Goal: Transaction & Acquisition: Purchase product/service

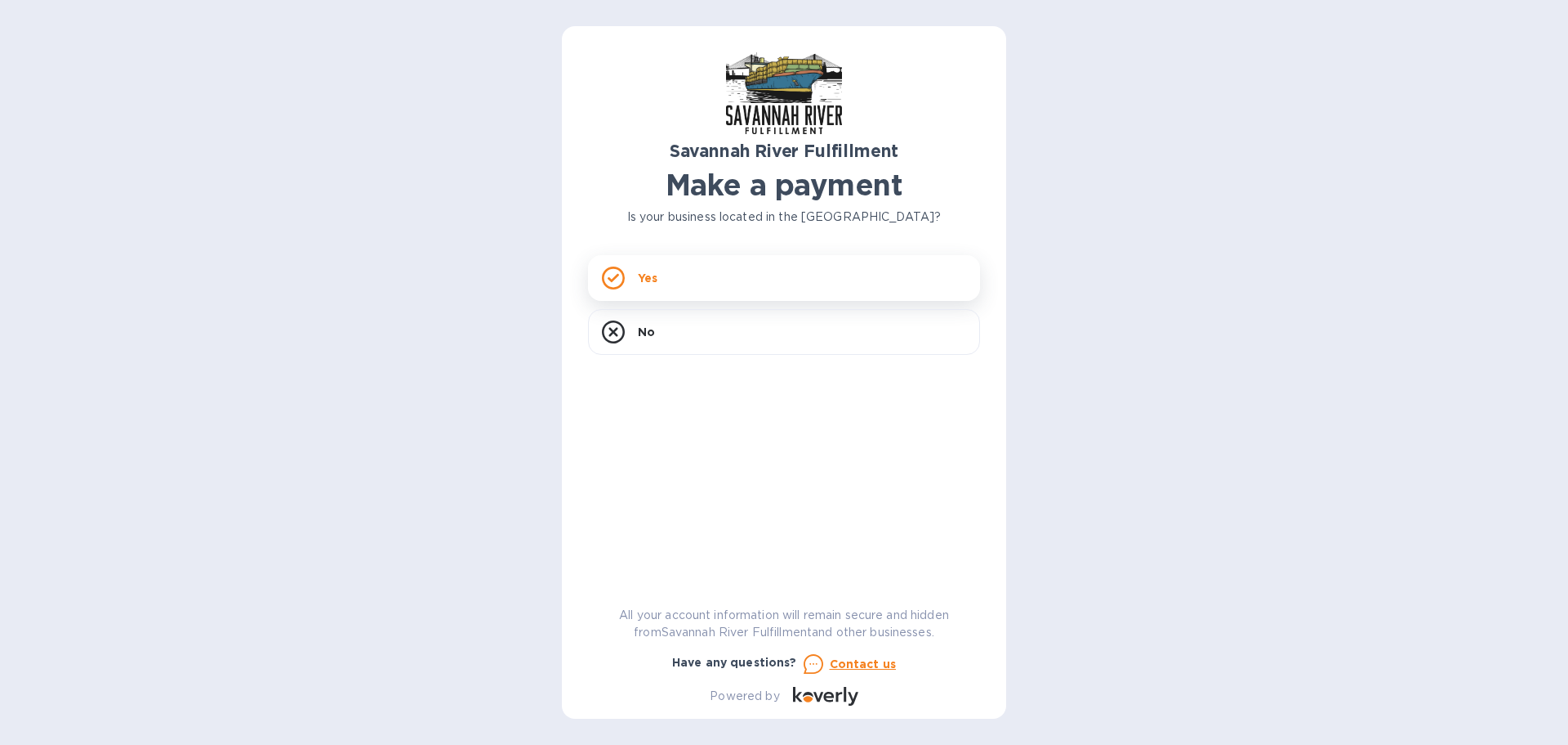
click at [727, 279] on div "Yes" at bounding box center [784, 278] width 392 height 46
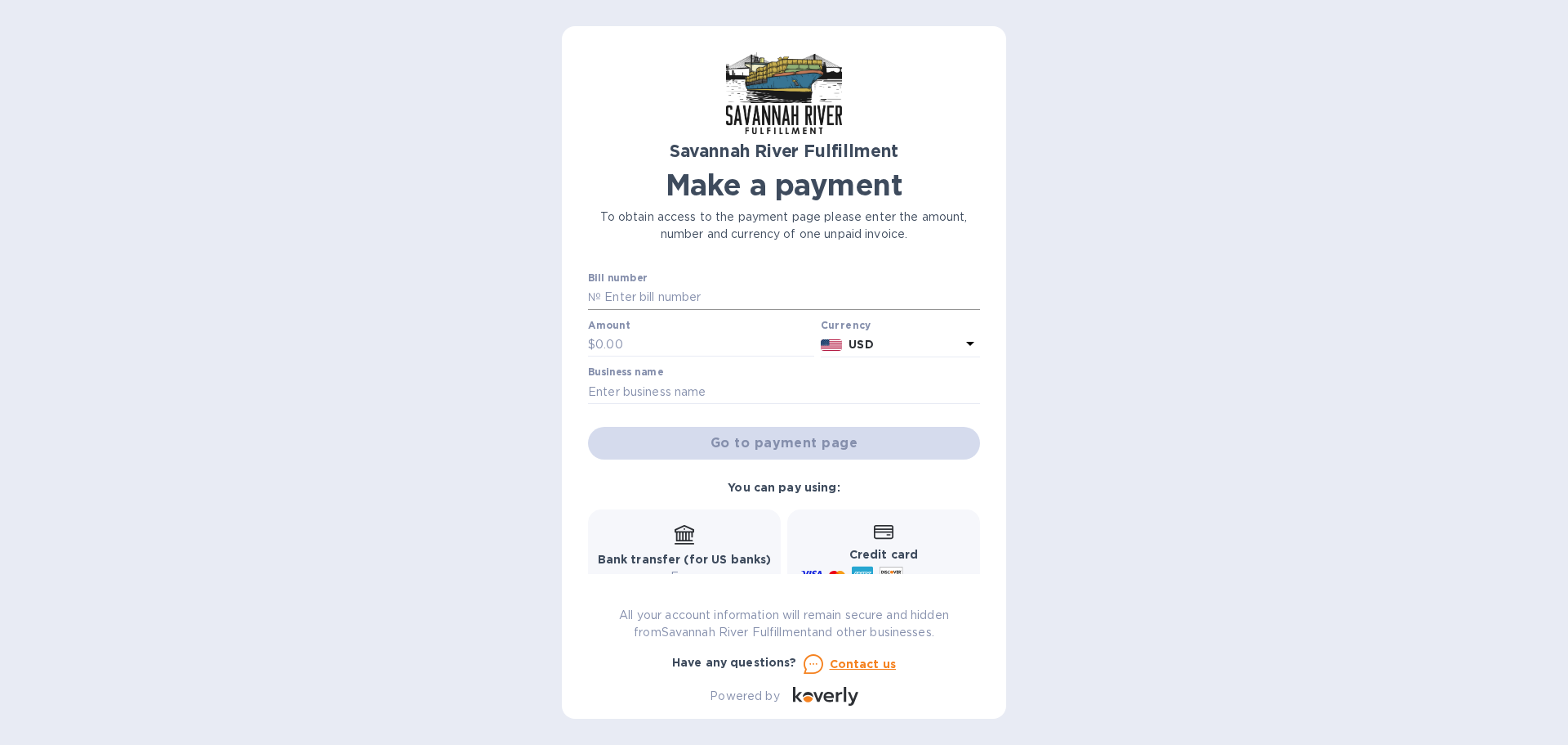
click at [715, 294] on input "text" at bounding box center [790, 297] width 379 height 24
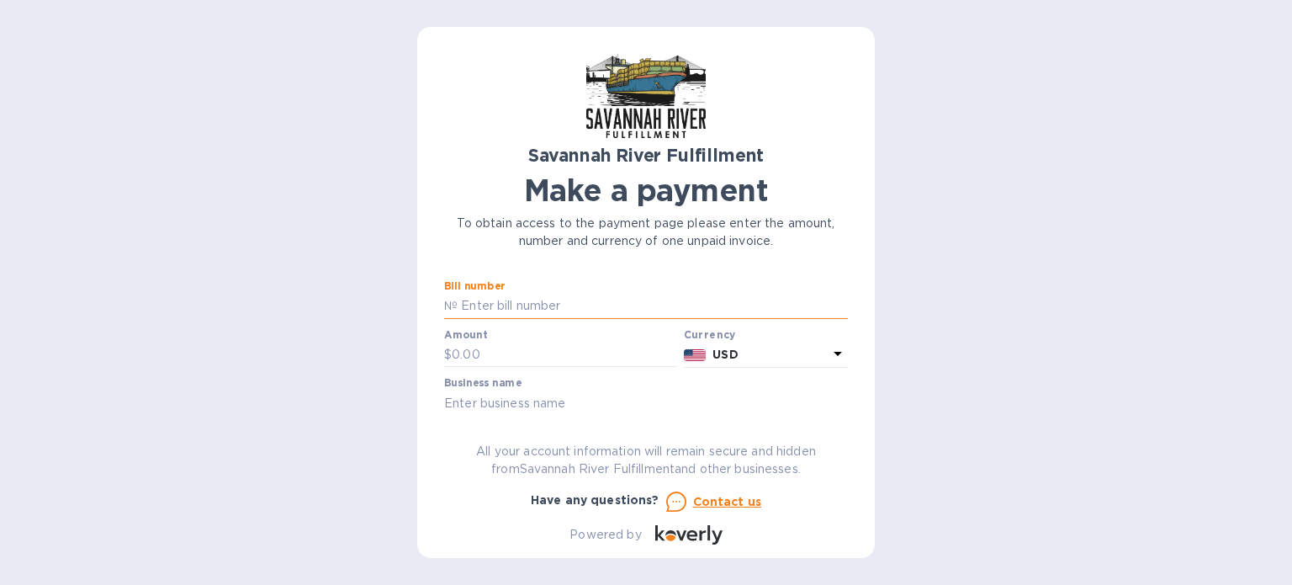
click at [530, 306] on input "text" at bounding box center [653, 306] width 390 height 25
paste input "4672"
type input "4672"
click at [459, 258] on div "Savannah River Fulfillment Make a payment To obtain access to the payment page …" at bounding box center [646, 299] width 404 height 491
click at [494, 349] on input "text" at bounding box center [564, 354] width 225 height 25
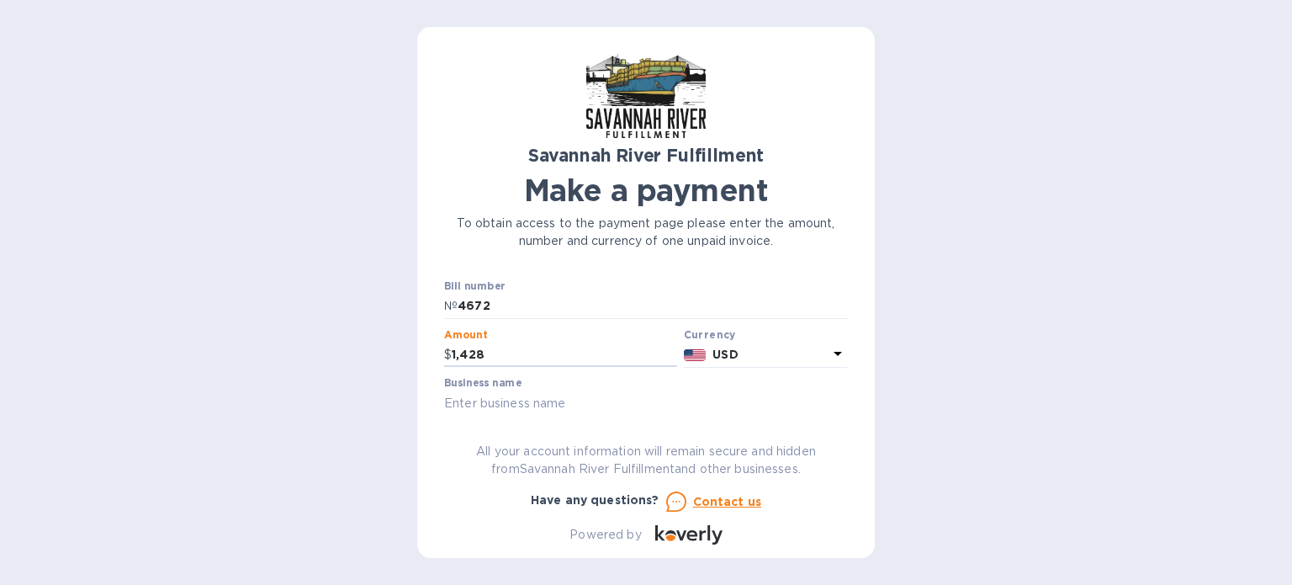
type input "1,428"
click at [531, 403] on input "text" at bounding box center [646, 402] width 404 height 25
type input "Plush Necessities"
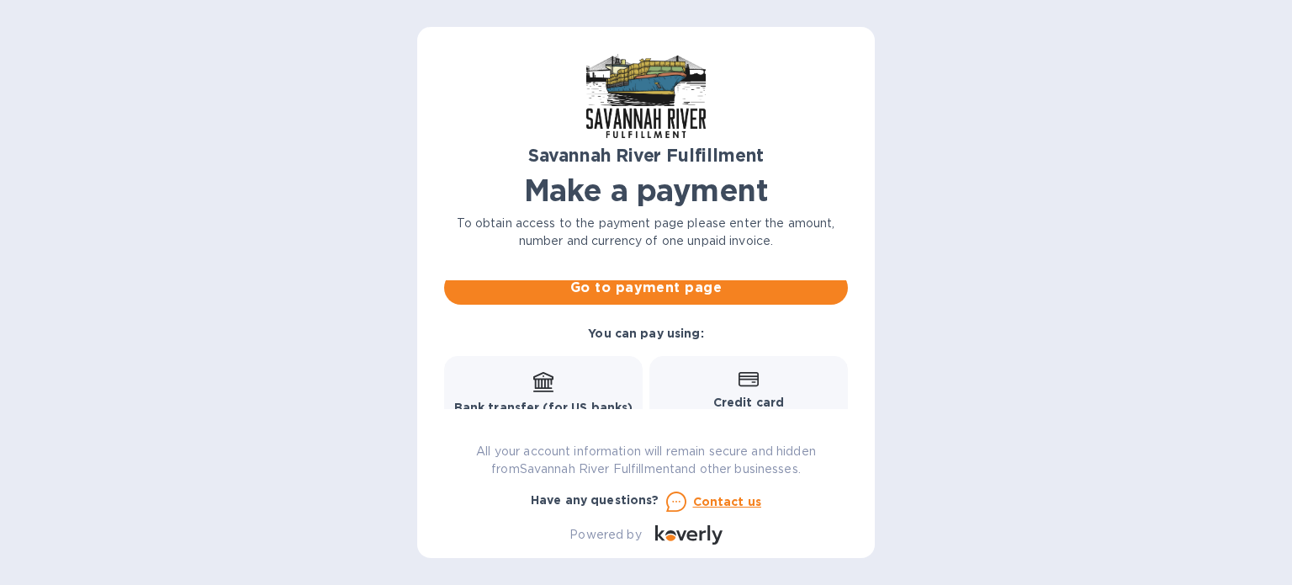
scroll to position [252, 0]
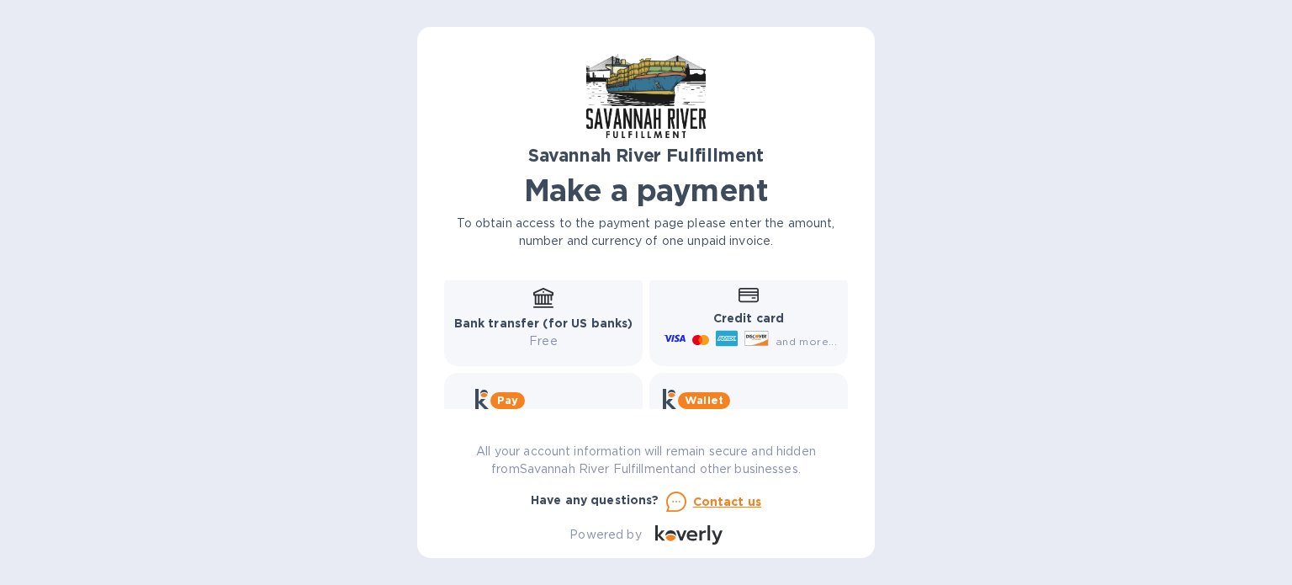
click at [581, 332] on p "Bank transfer (for US banks)" at bounding box center [543, 324] width 179 height 18
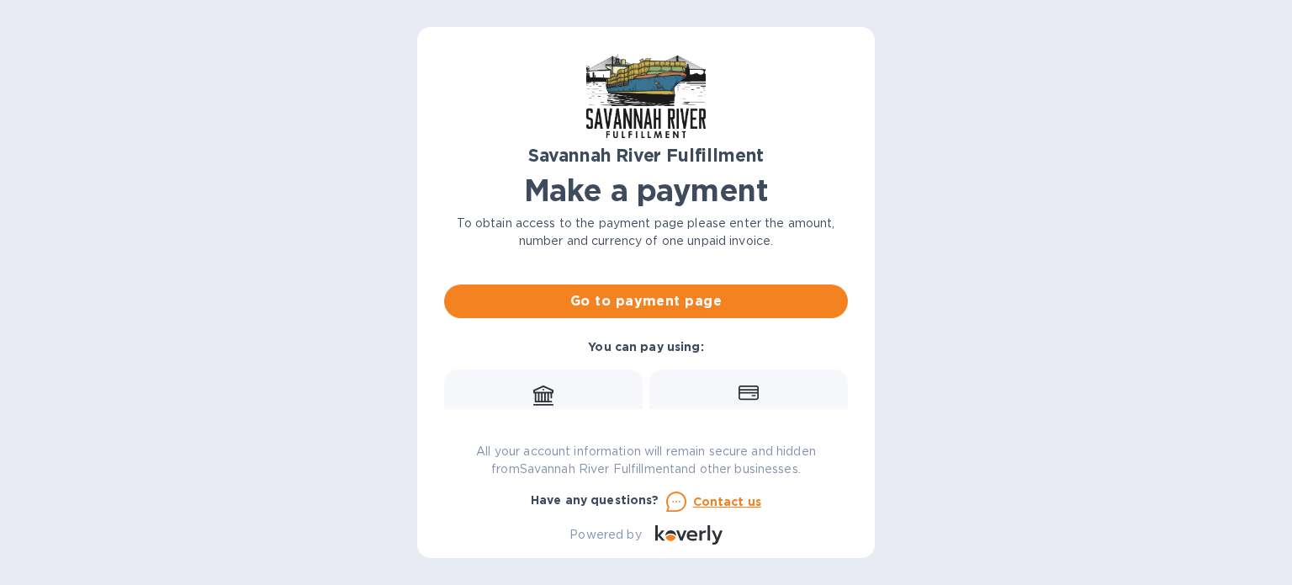
scroll to position [67, 0]
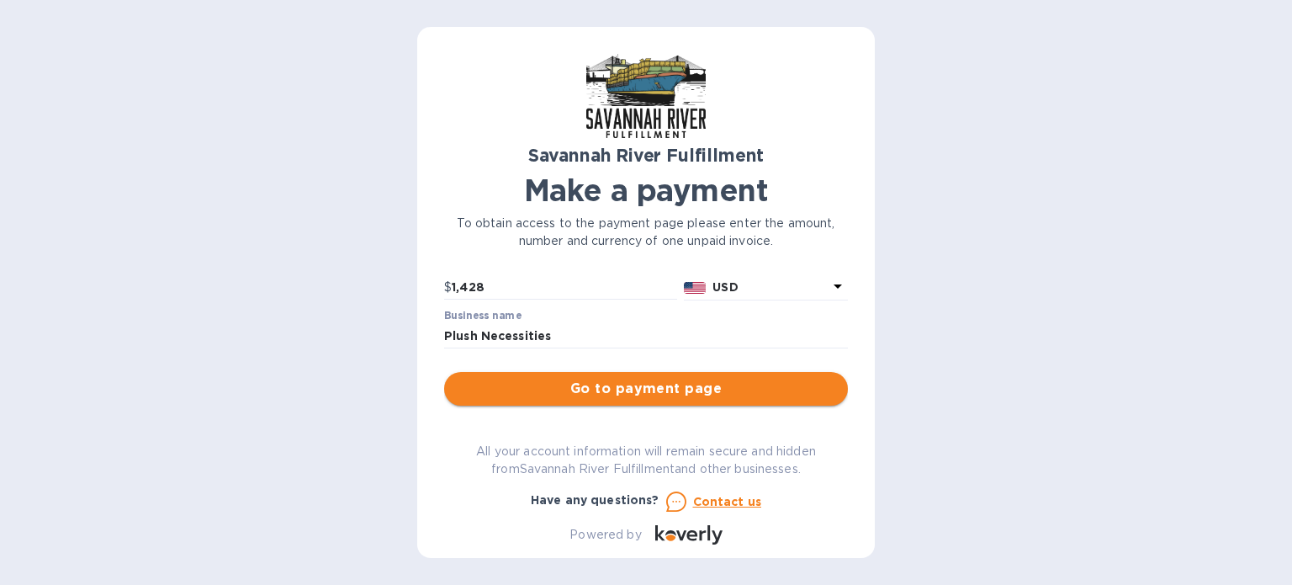
click at [710, 381] on span "Go to payment page" at bounding box center [646, 389] width 377 height 20
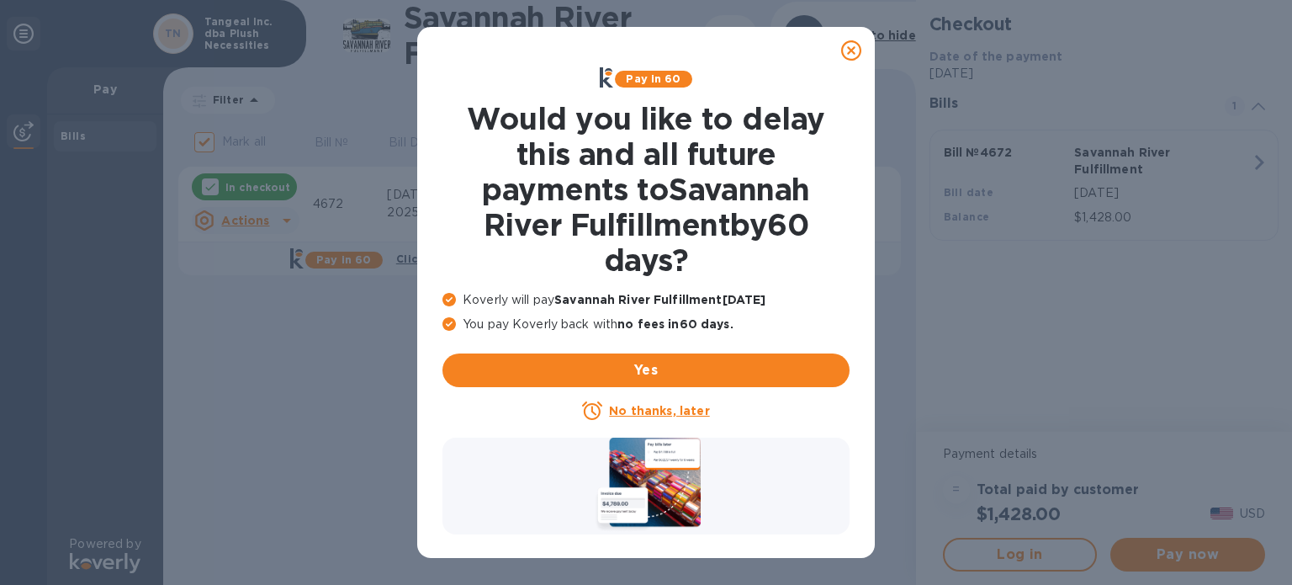
click at [623, 410] on u "No thanks, later" at bounding box center [659, 410] width 100 height 13
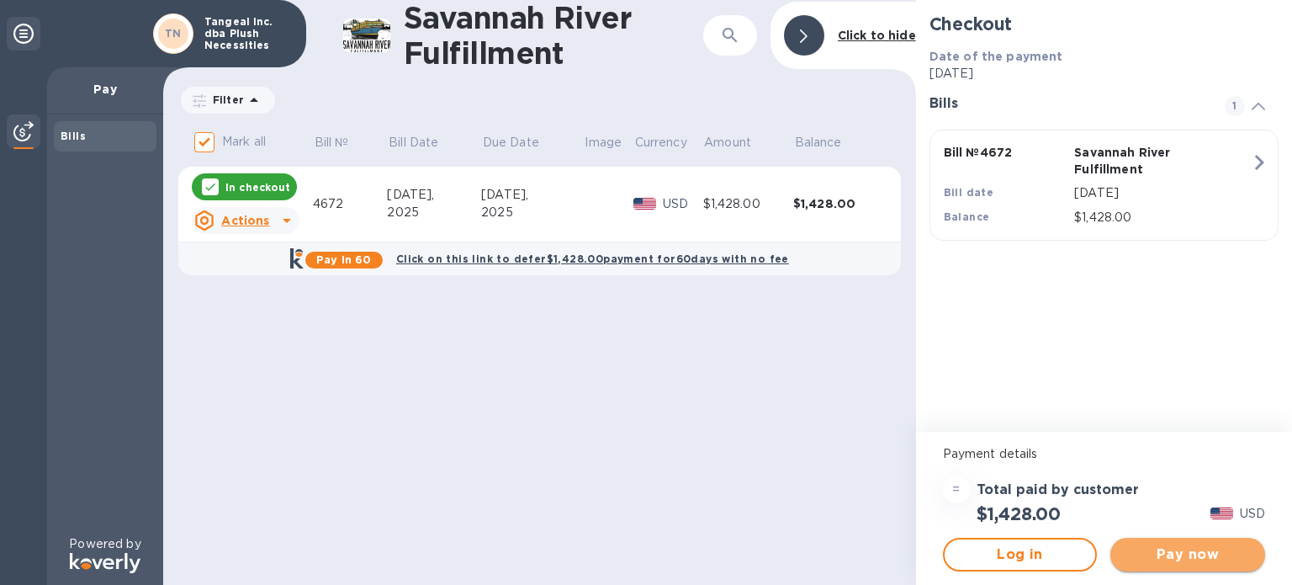
click at [1193, 554] on span "Pay now" at bounding box center [1188, 554] width 128 height 20
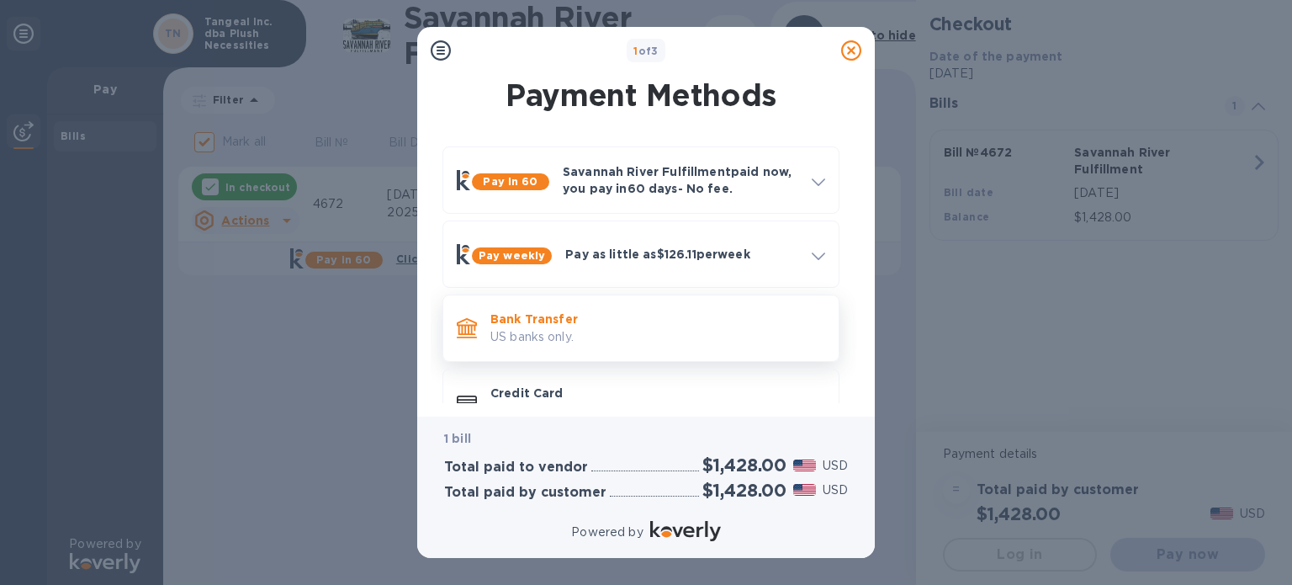
scroll to position [45, 0]
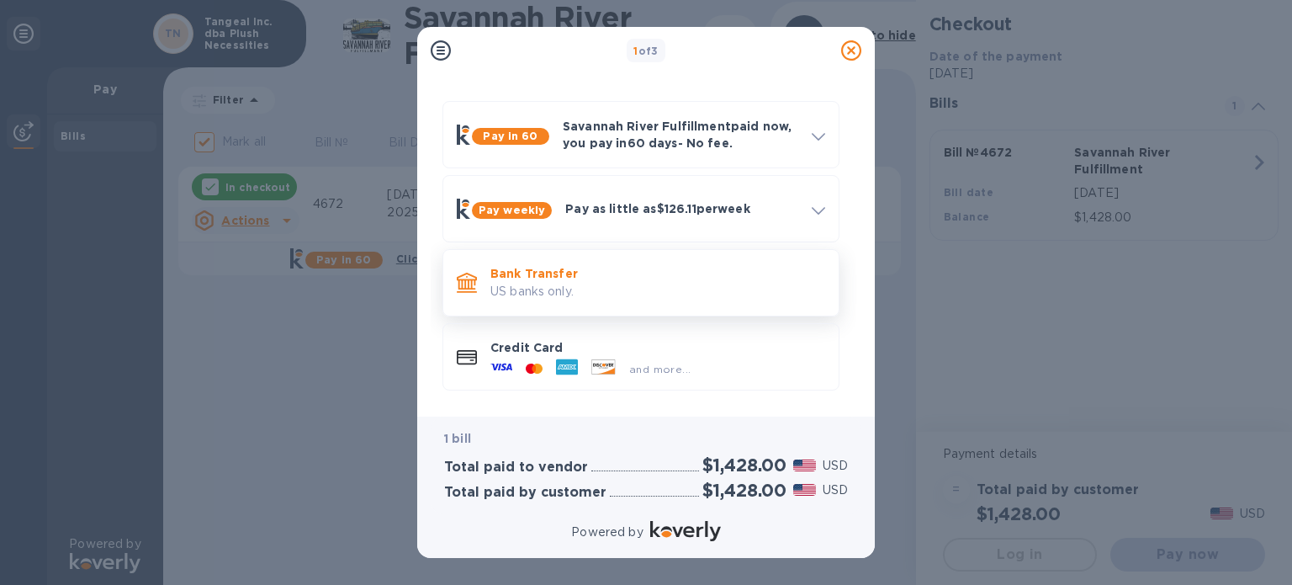
click at [649, 275] on p "Bank Transfer" at bounding box center [658, 273] width 335 height 17
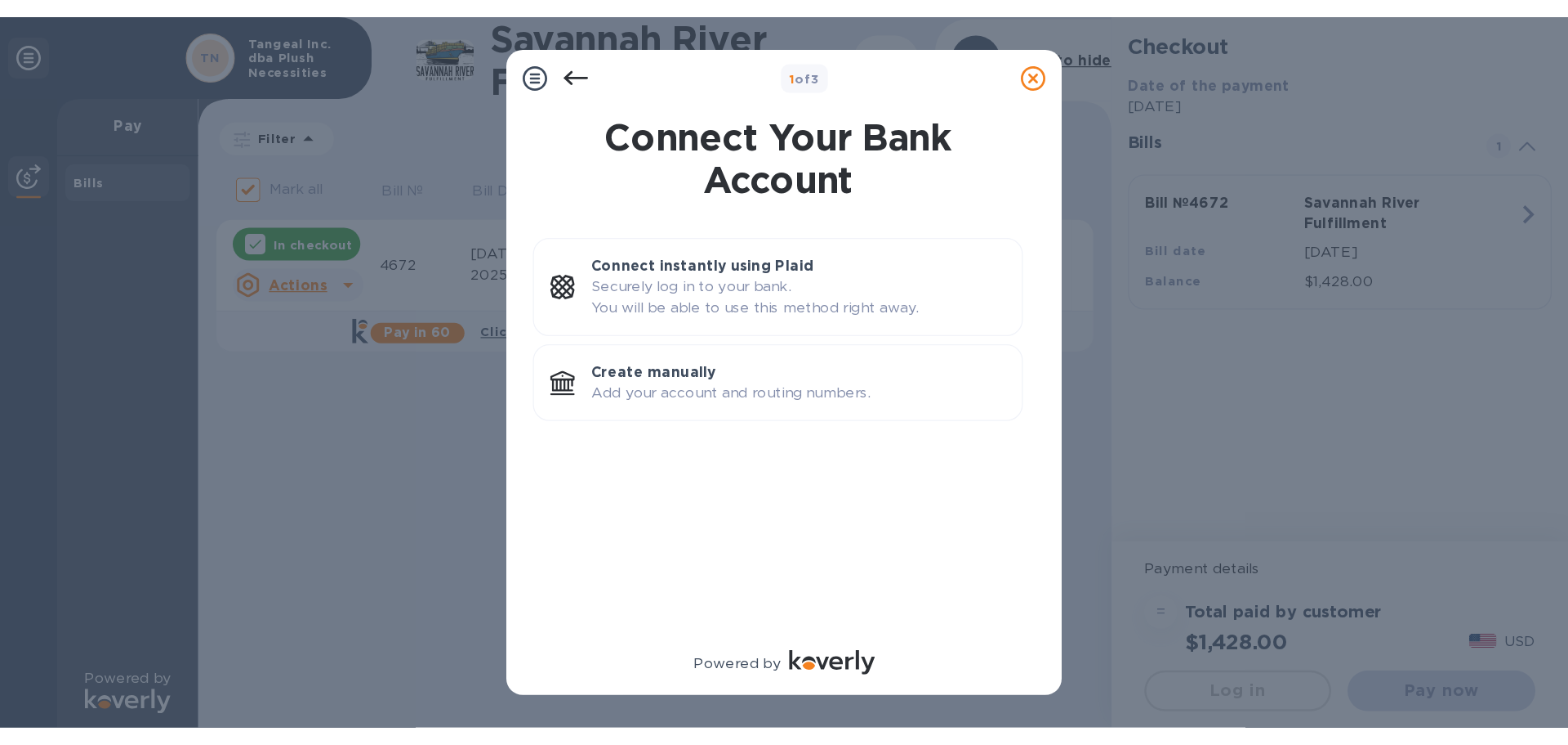
scroll to position [0, 0]
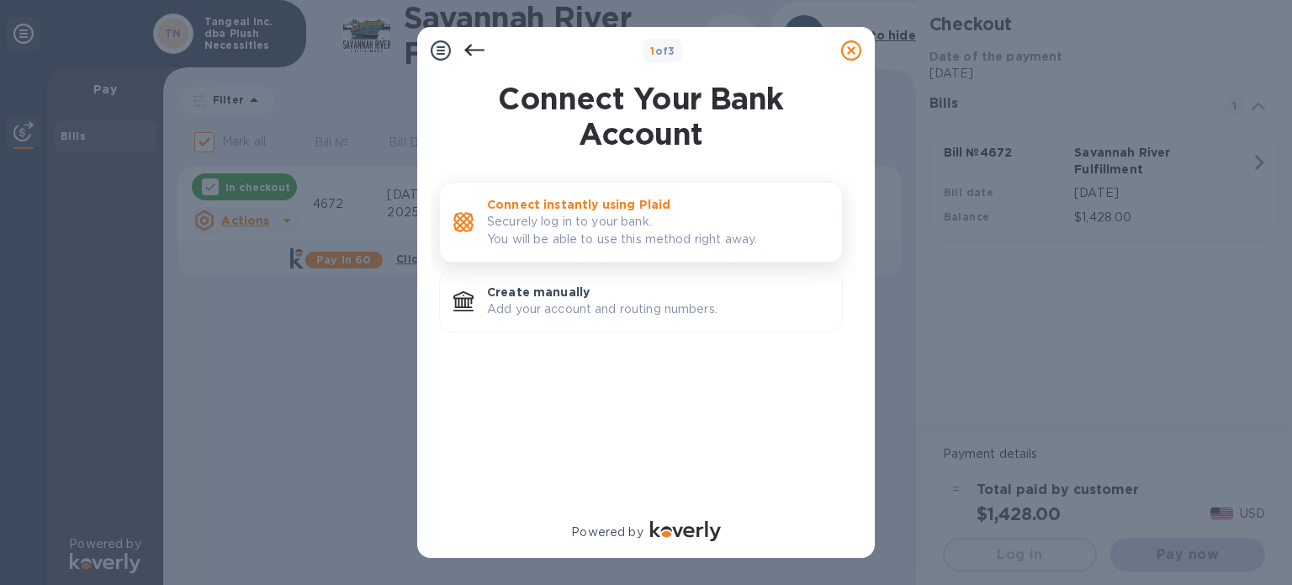
click at [677, 230] on p "Securely log in to your bank. You will be able to use this method right away." at bounding box center [658, 230] width 342 height 35
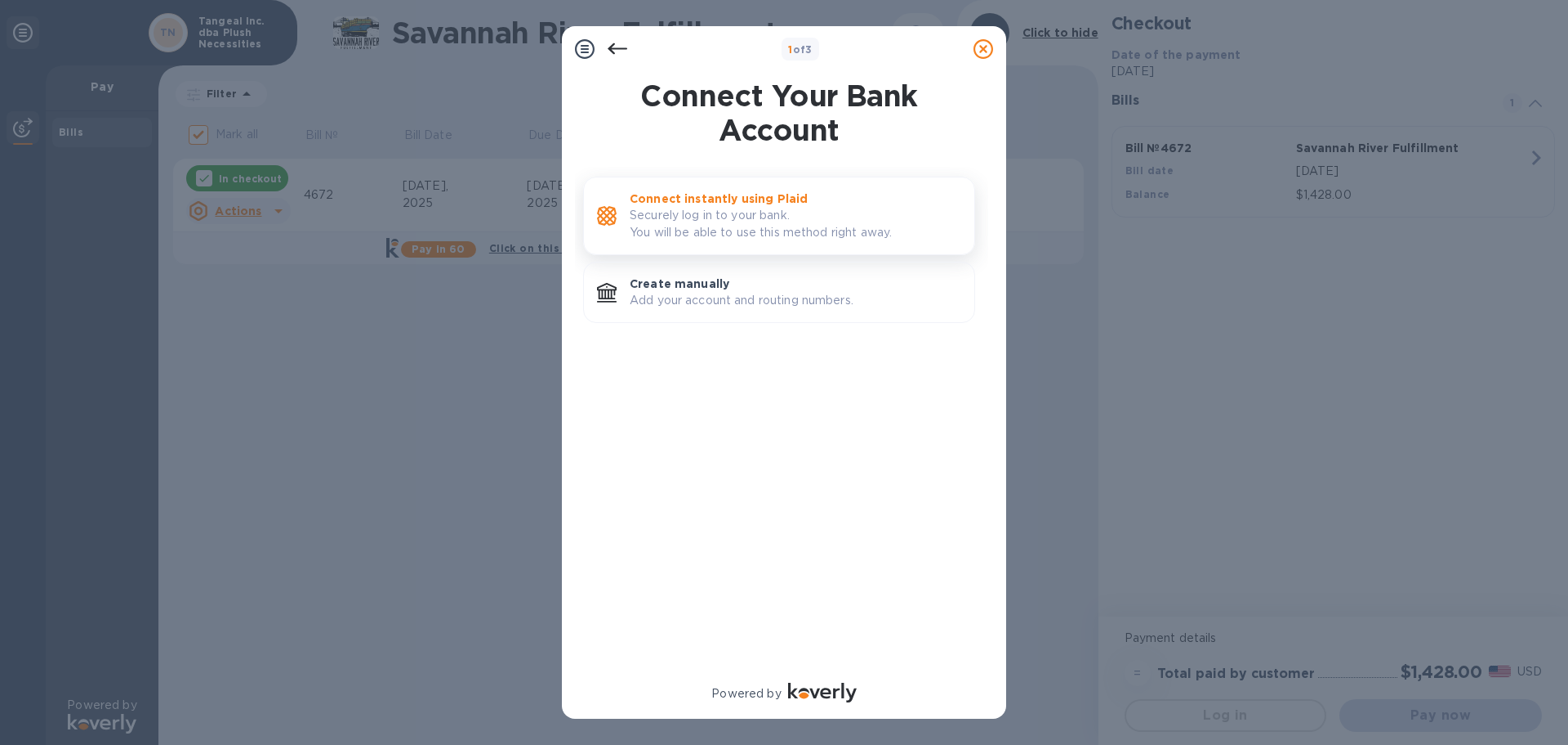
click at [878, 209] on p "Securely log in to your bank. You will be able to use this method right away." at bounding box center [796, 223] width 332 height 34
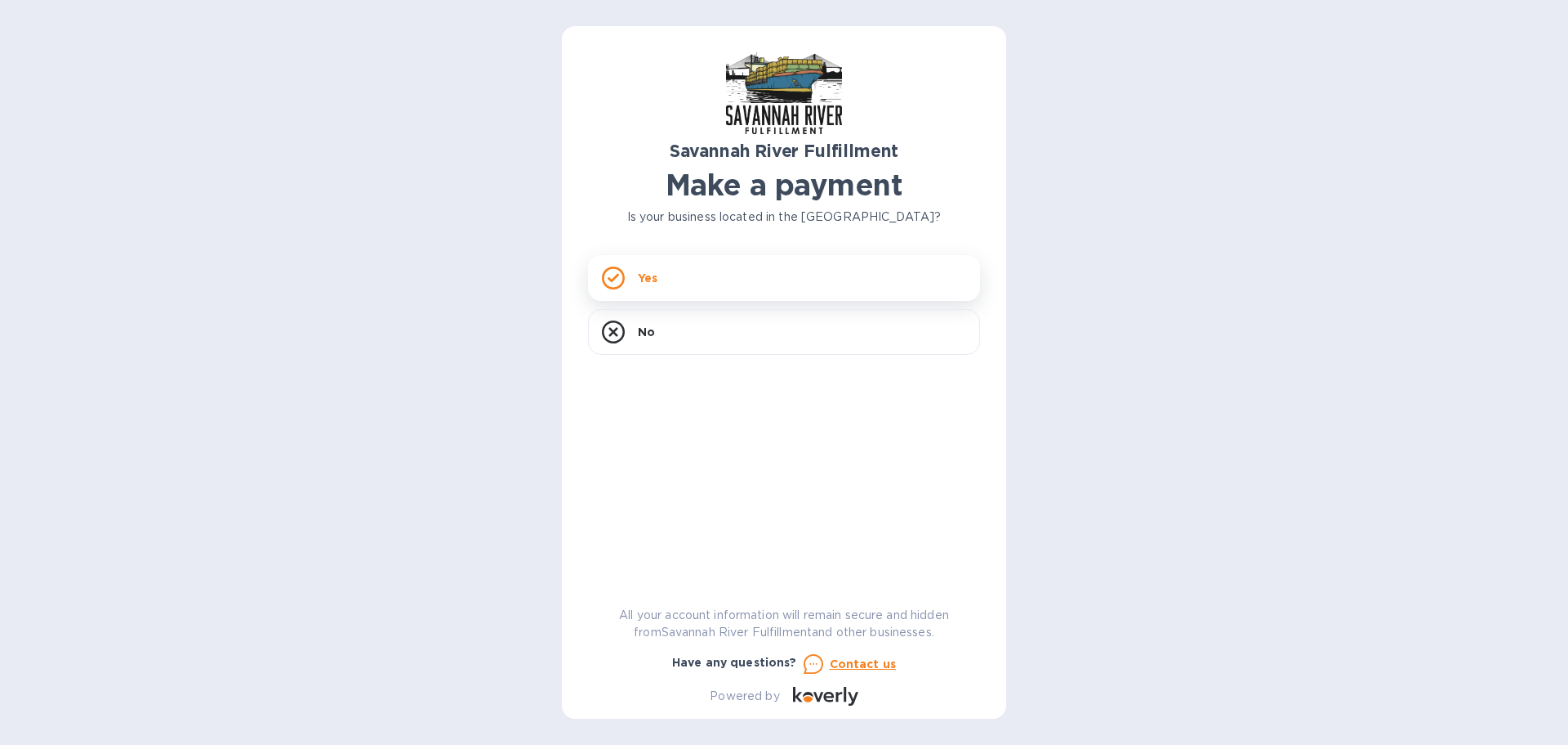
click at [790, 288] on div "Yes" at bounding box center [784, 278] width 392 height 46
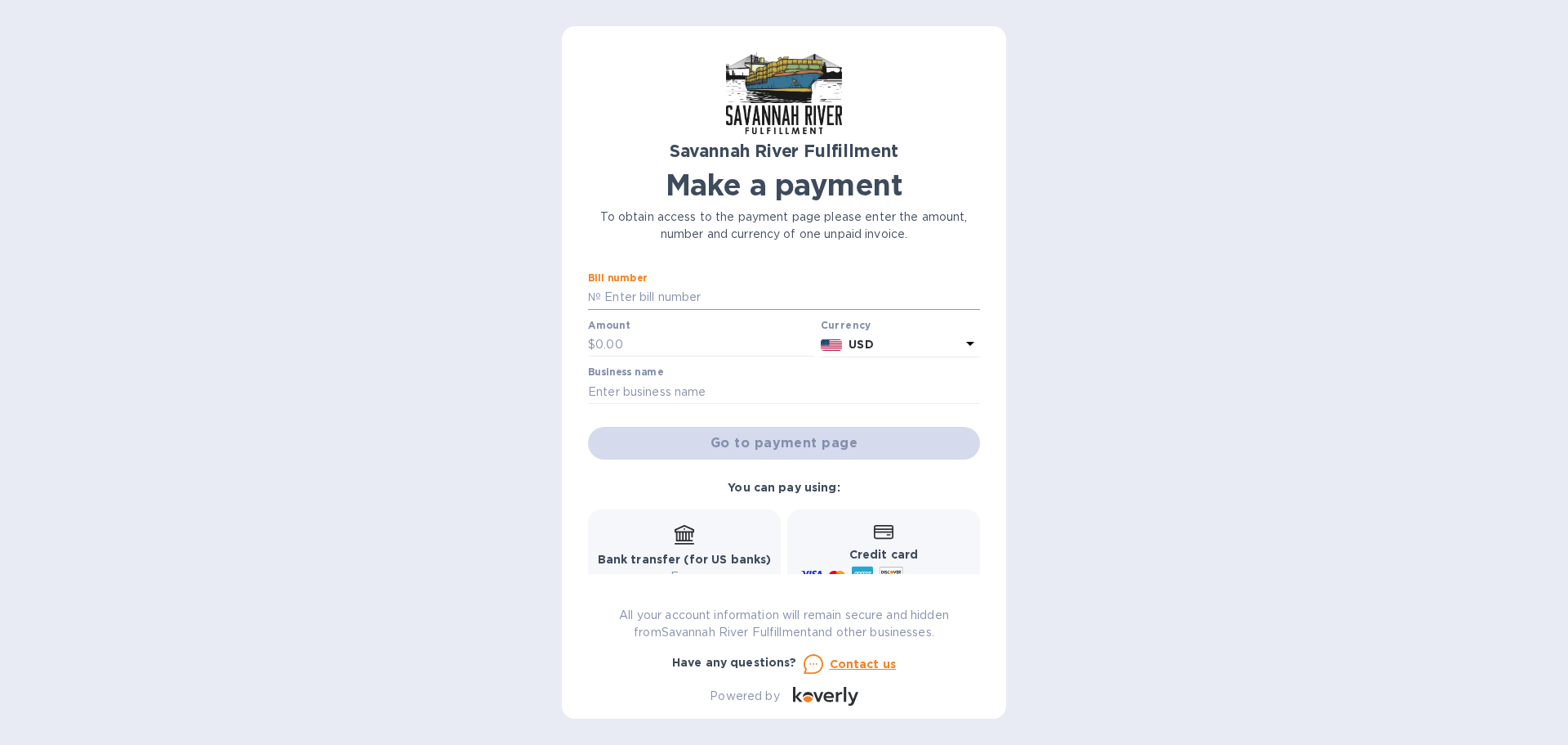
click at [790, 288] on input "text" at bounding box center [790, 297] width 379 height 24
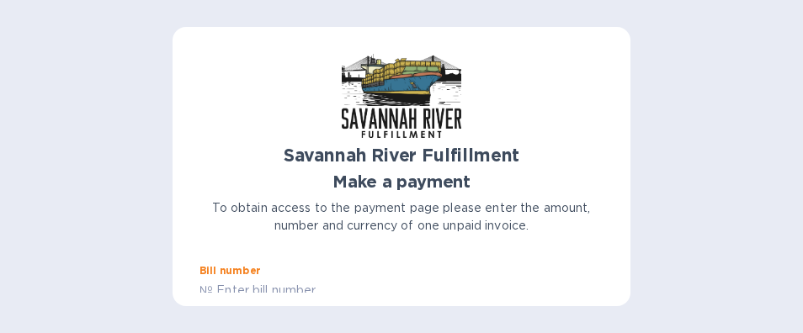
click at [316, 279] on input "text" at bounding box center [408, 291] width 390 height 25
type input "4672"
type input "1,428"
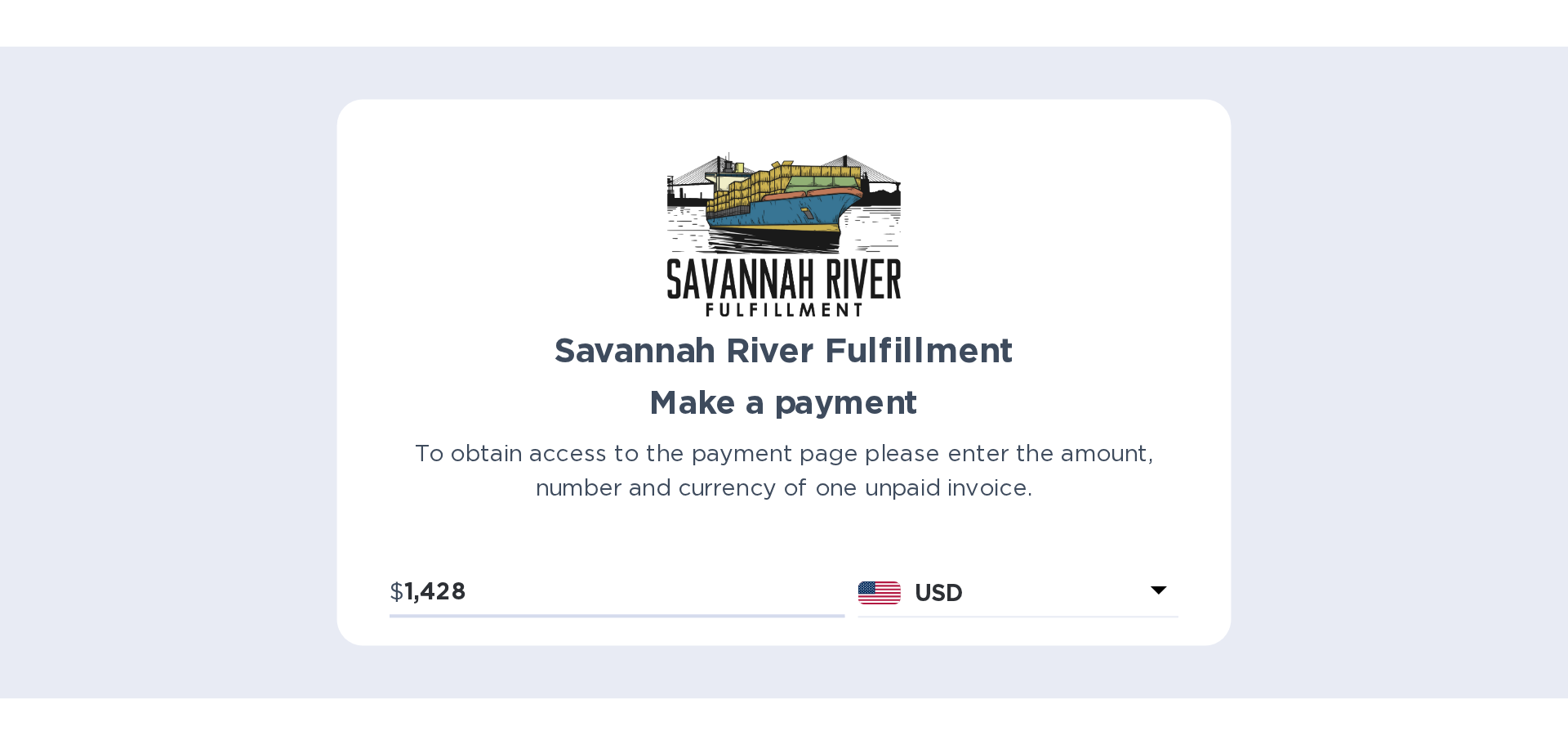
scroll to position [106, 0]
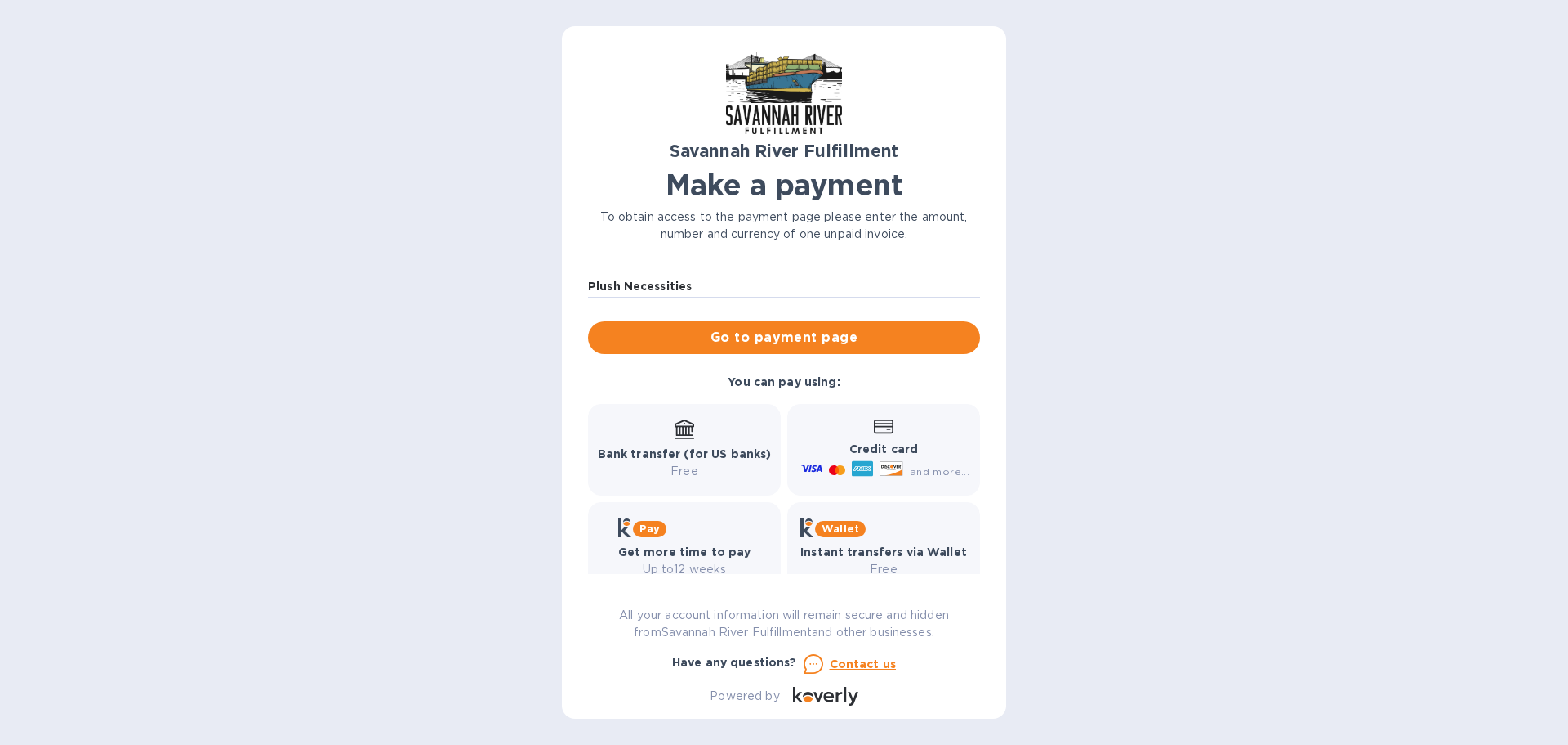
type input "Plush Necessities"
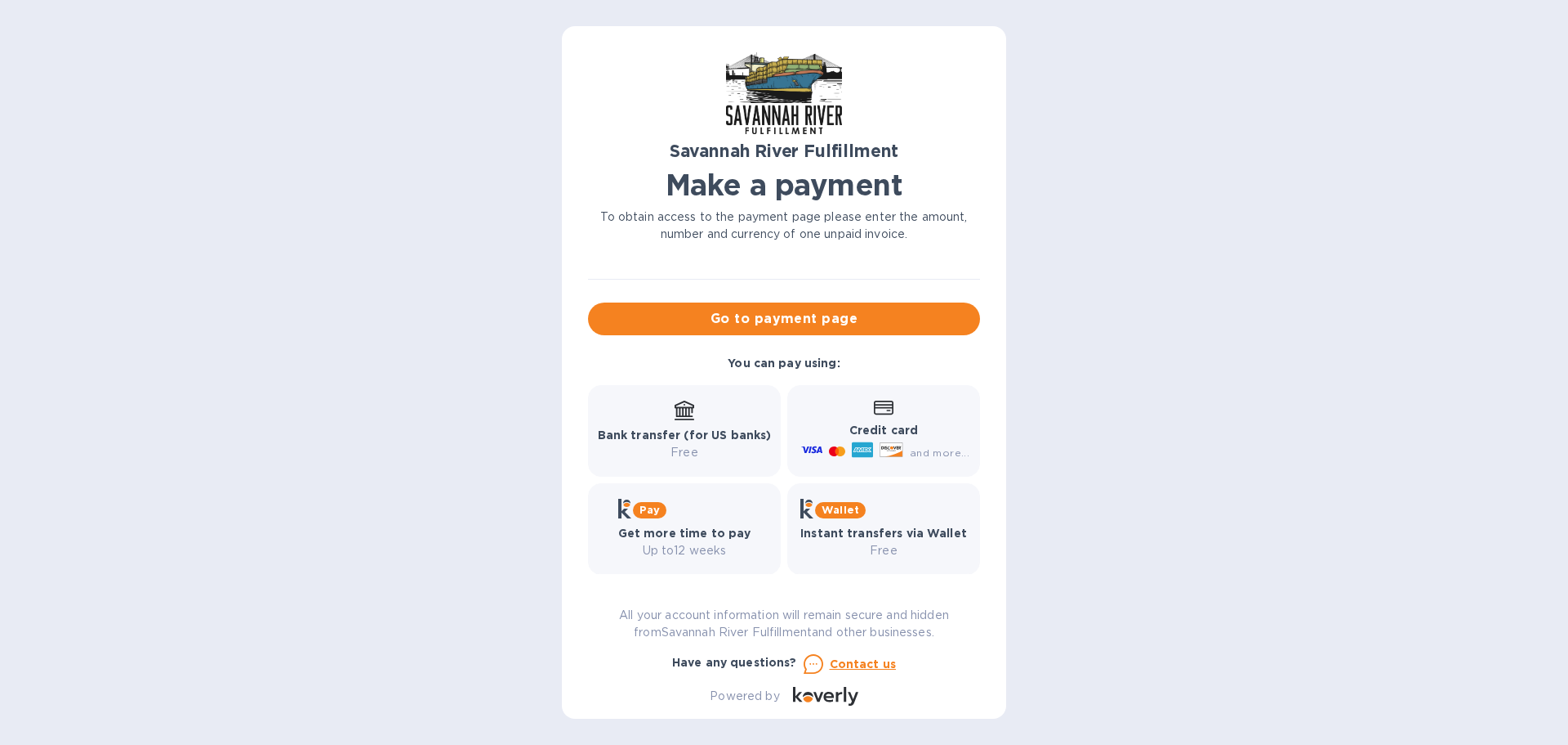
scroll to position [135, 0]
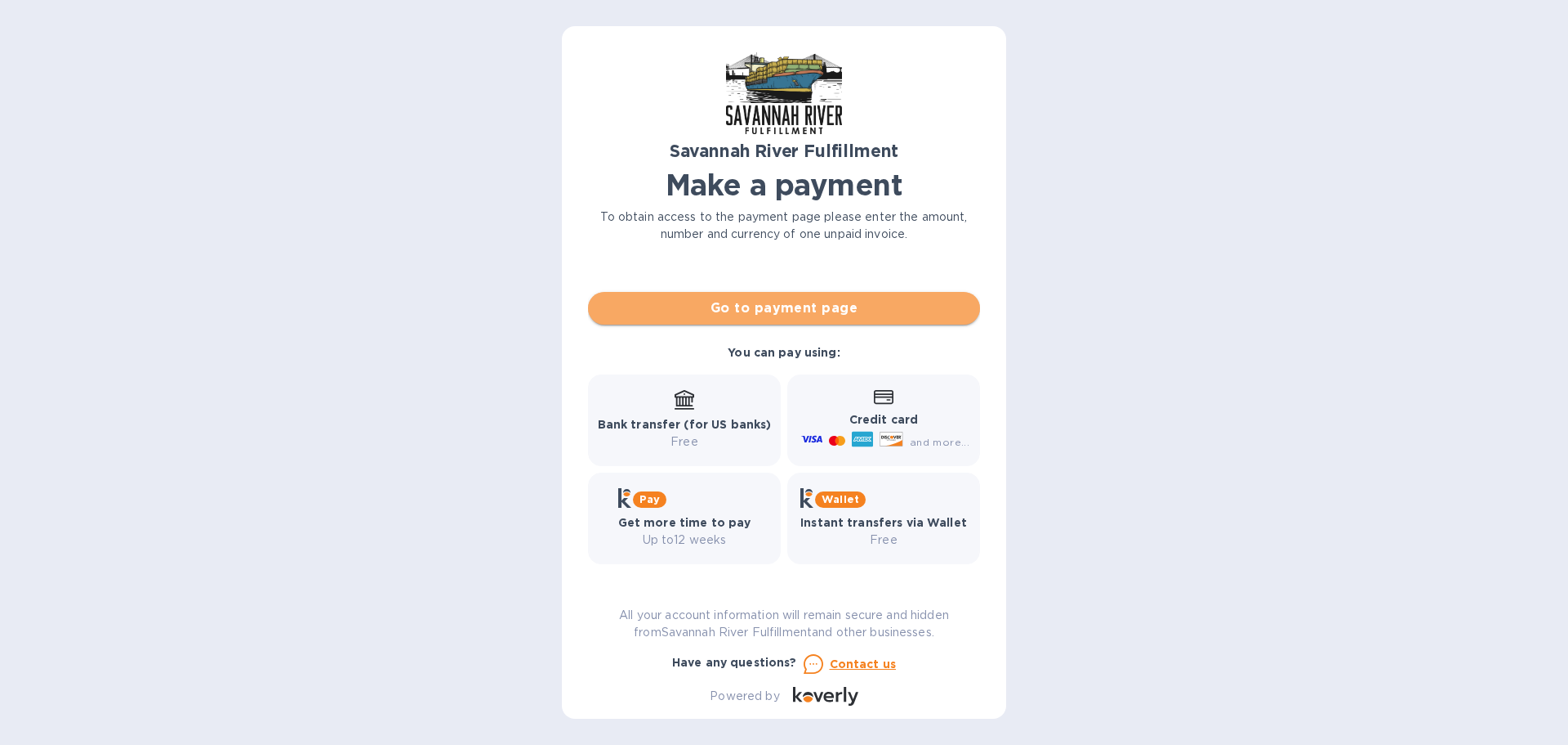
click at [837, 309] on span "Go to payment page" at bounding box center [784, 308] width 366 height 19
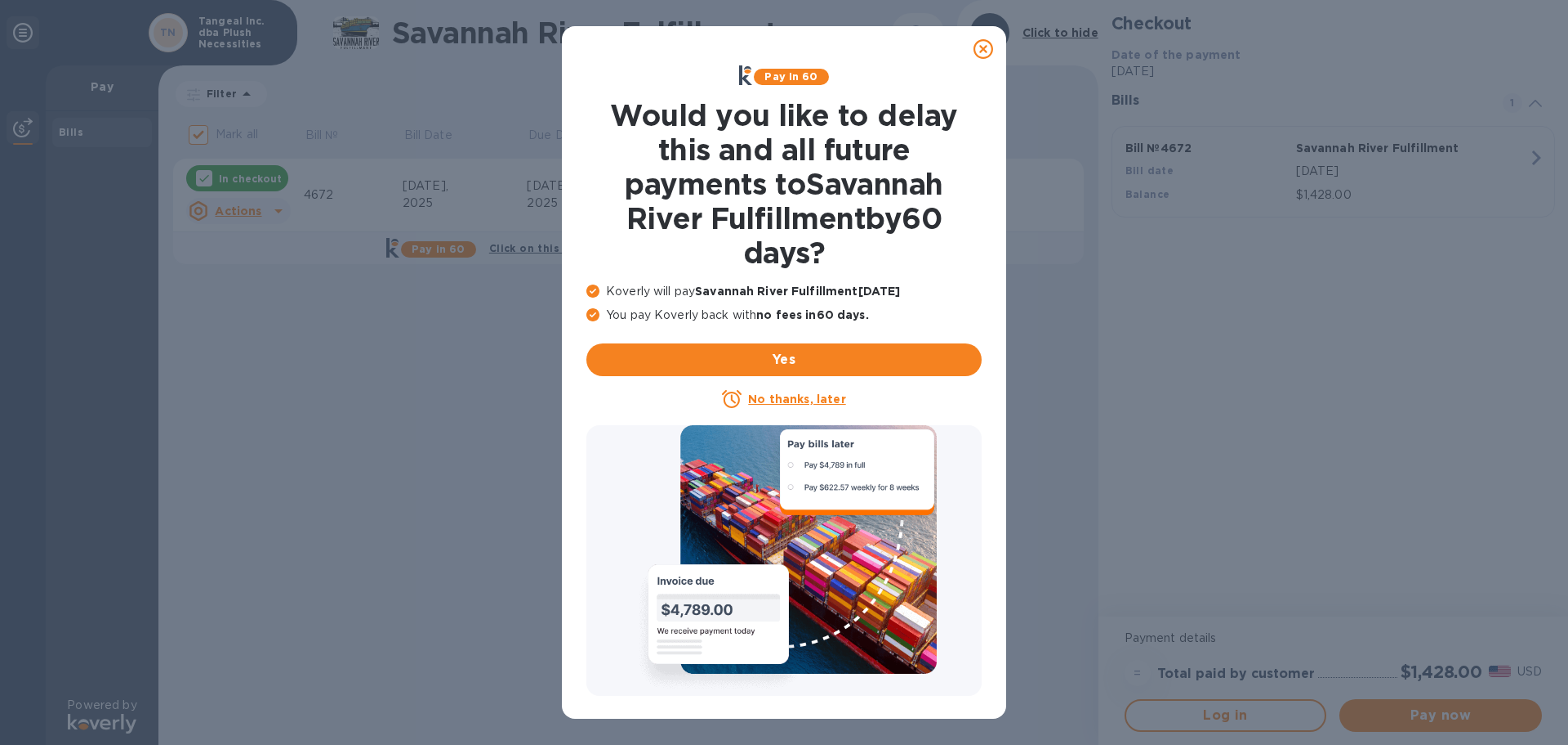
click at [829, 395] on u "No thanks, later" at bounding box center [797, 398] width 97 height 13
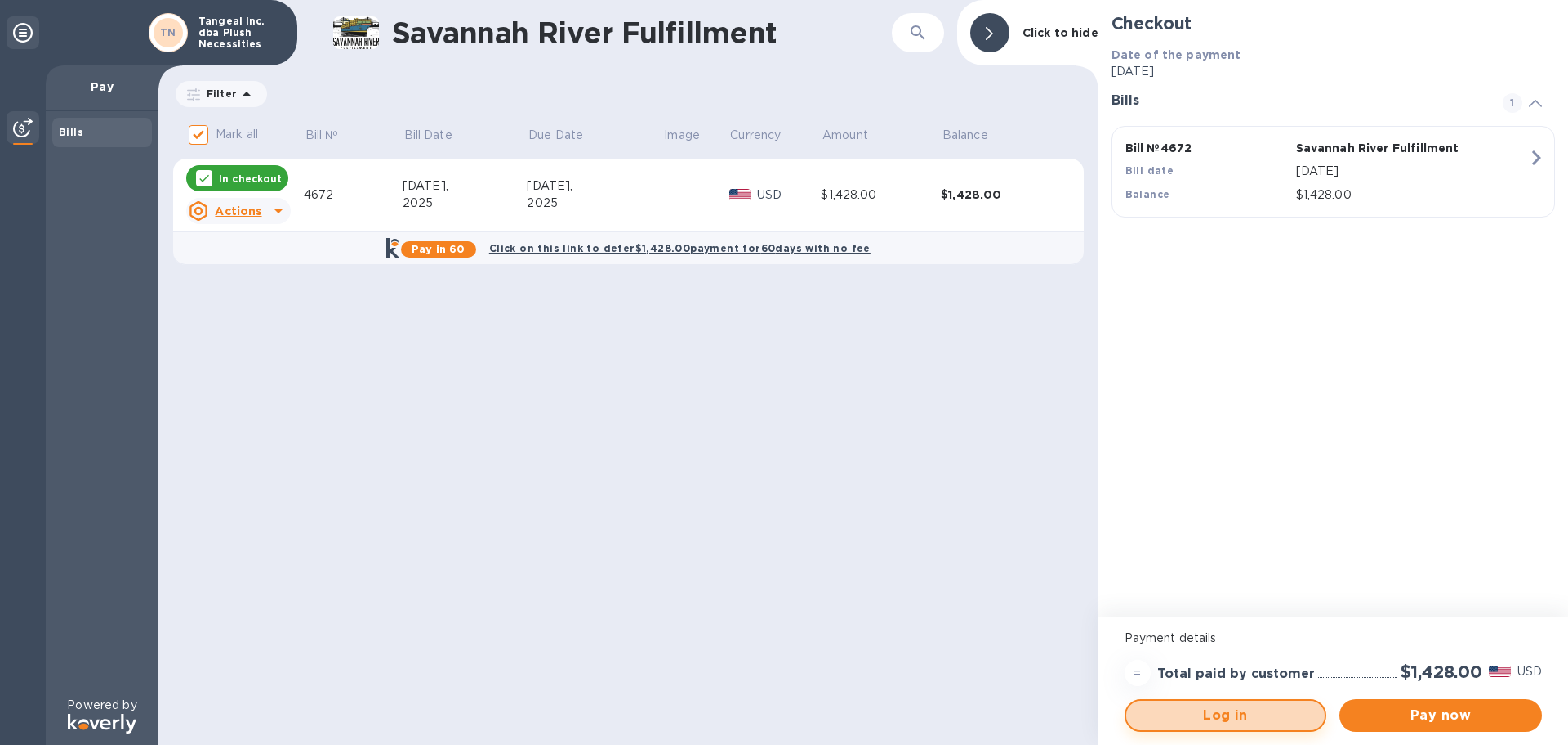
click at [1254, 567] on span "Log in" at bounding box center [1226, 715] width 173 height 19
